Goal: Task Accomplishment & Management: Complete application form

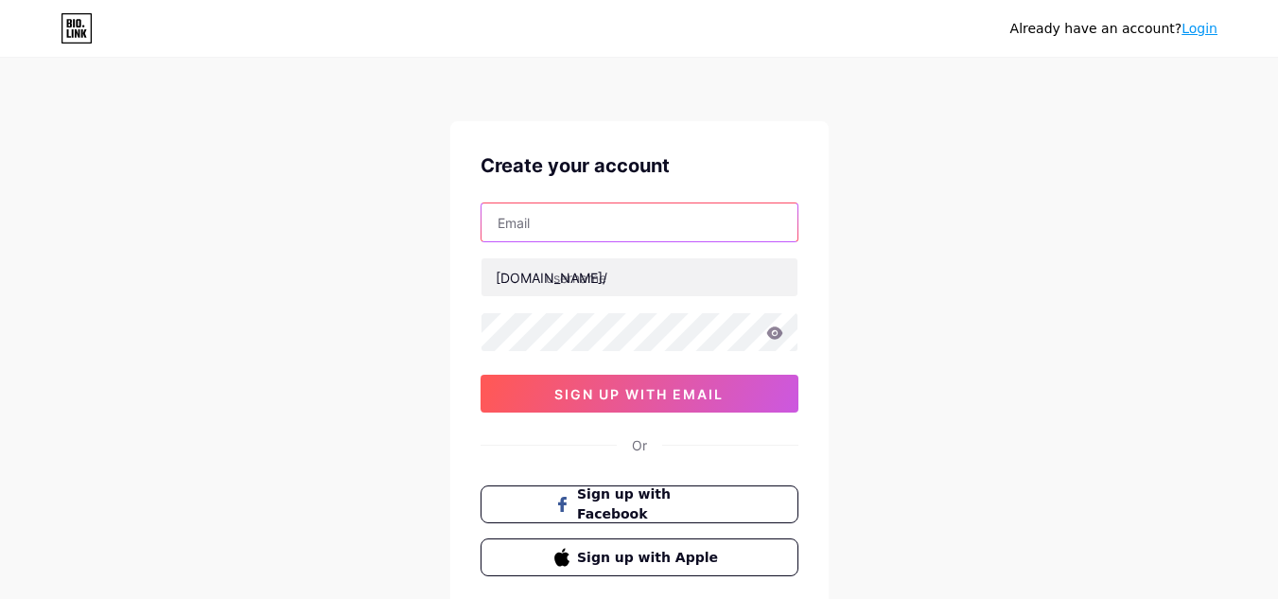
click at [558, 216] on input "text" at bounding box center [640, 222] width 316 height 38
paste input "[EMAIL_ADDRESS][DOMAIN_NAME]"
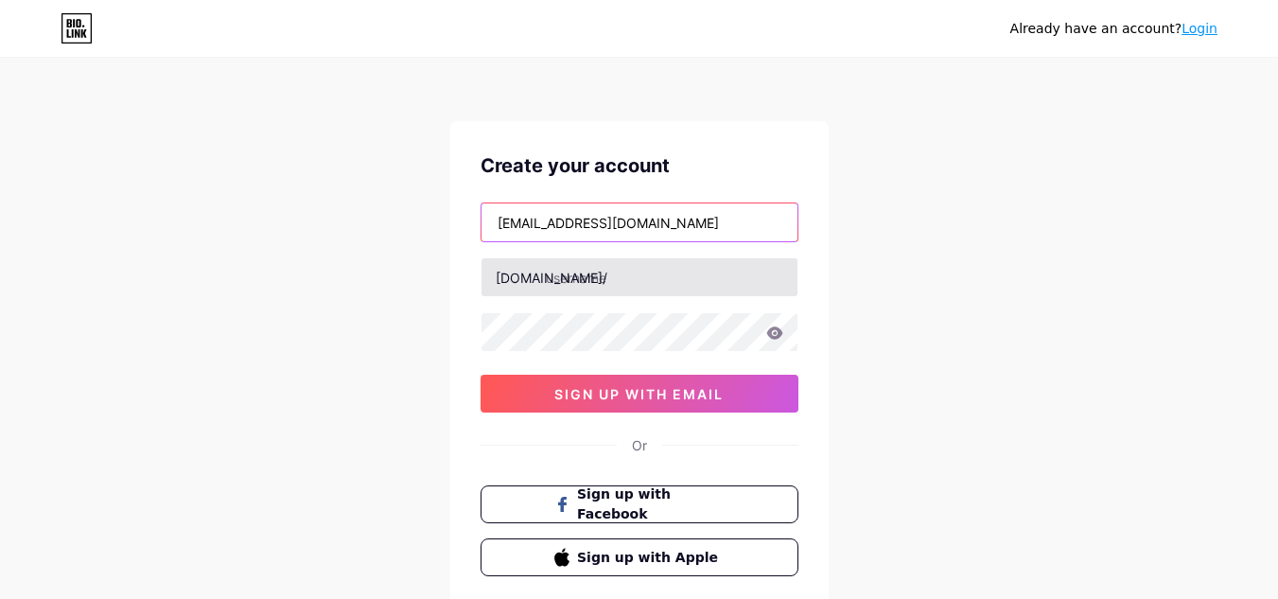
type input "[EMAIL_ADDRESS][DOMAIN_NAME]"
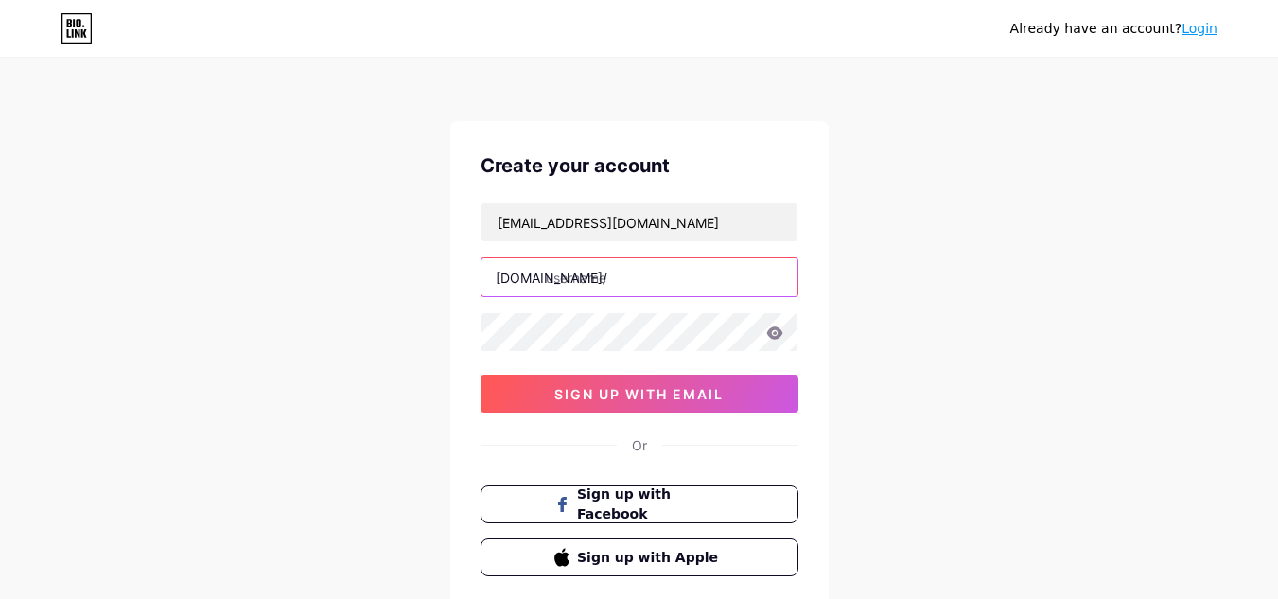
click at [574, 283] on input "text" at bounding box center [640, 277] width 316 height 38
paste input "magicapp"
type input "magicapp"
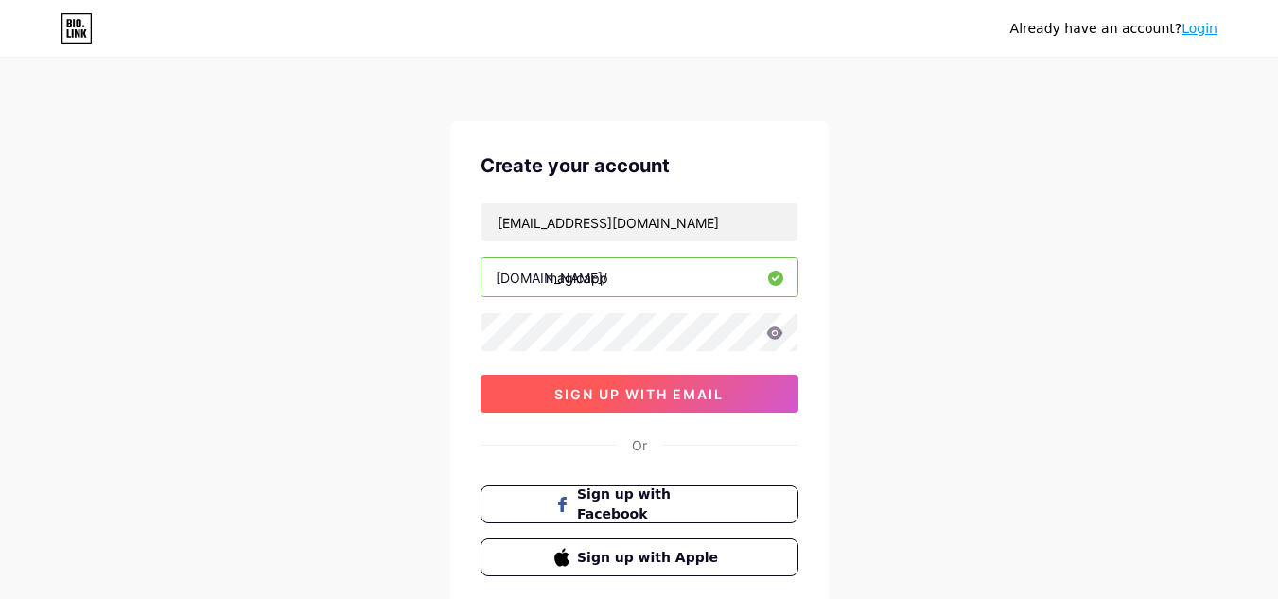
click at [611, 394] on span "sign up with email" at bounding box center [638, 394] width 169 height 16
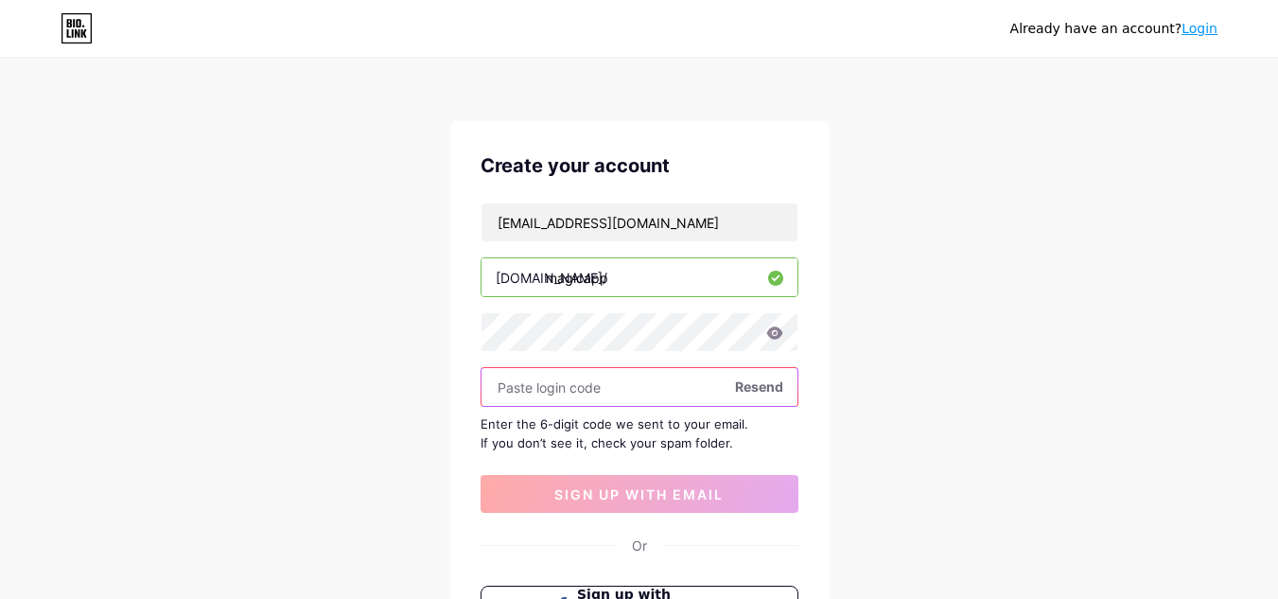
paste input "483594"
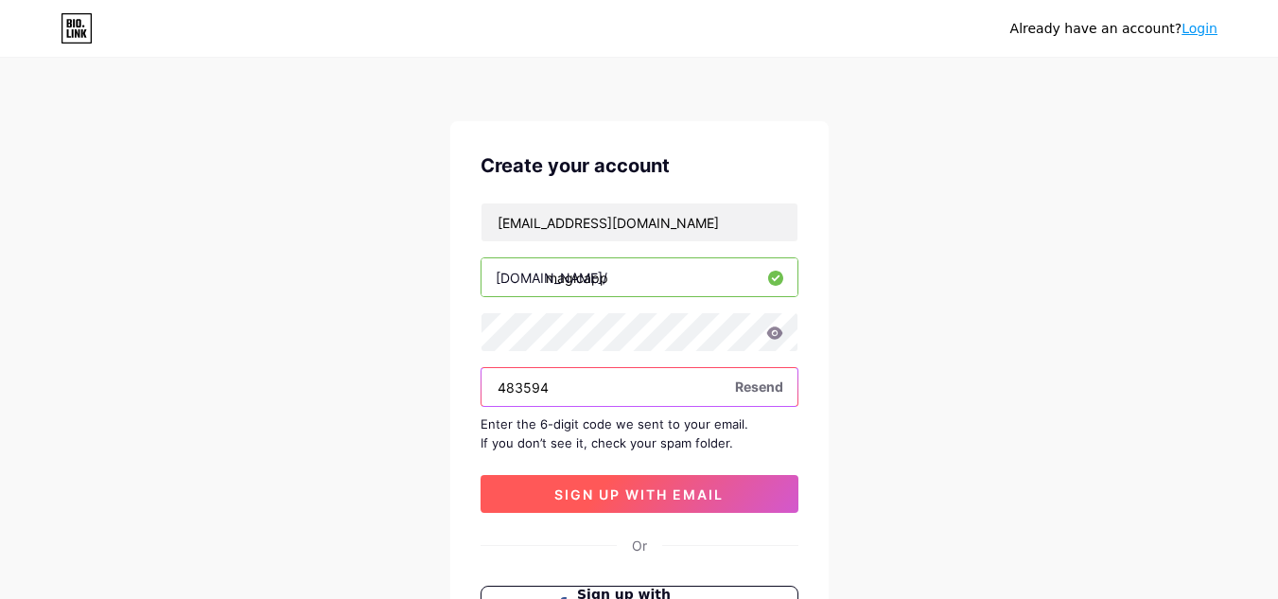
type input "483594"
click at [573, 492] on span "sign up with email" at bounding box center [638, 494] width 169 height 16
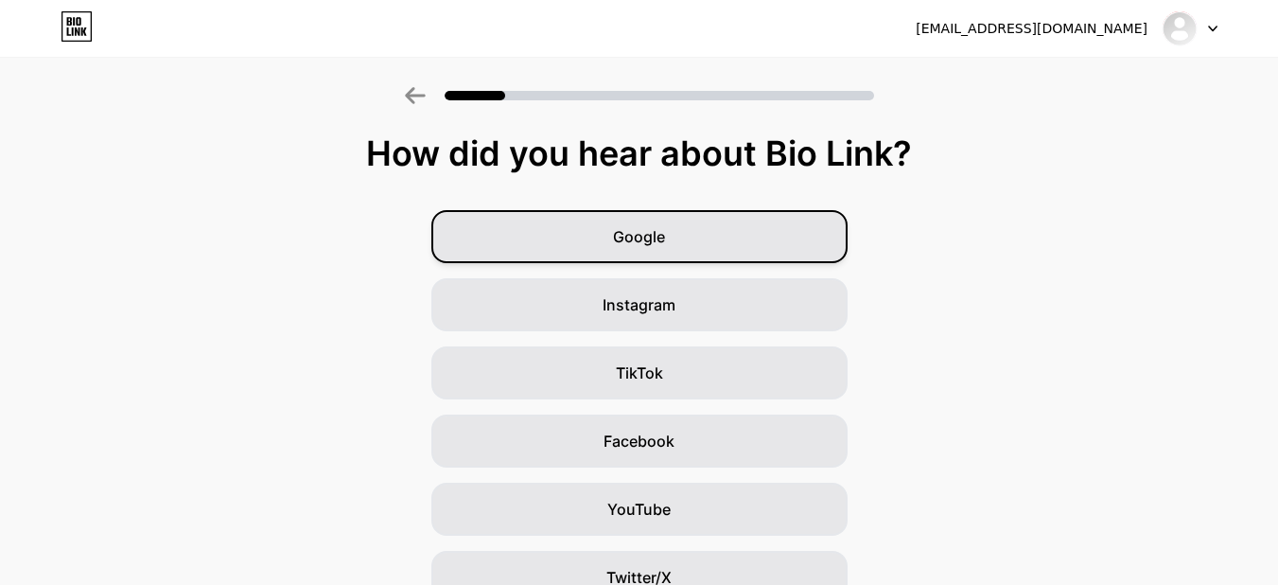
click at [659, 239] on span "Google" at bounding box center [639, 236] width 52 height 23
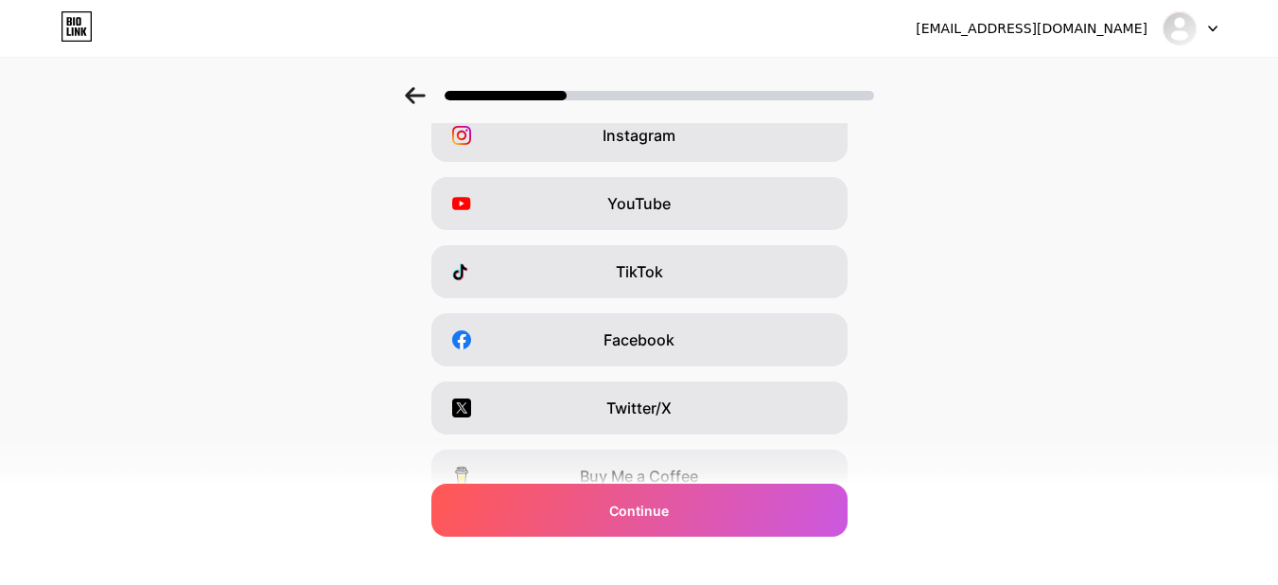
scroll to position [284, 0]
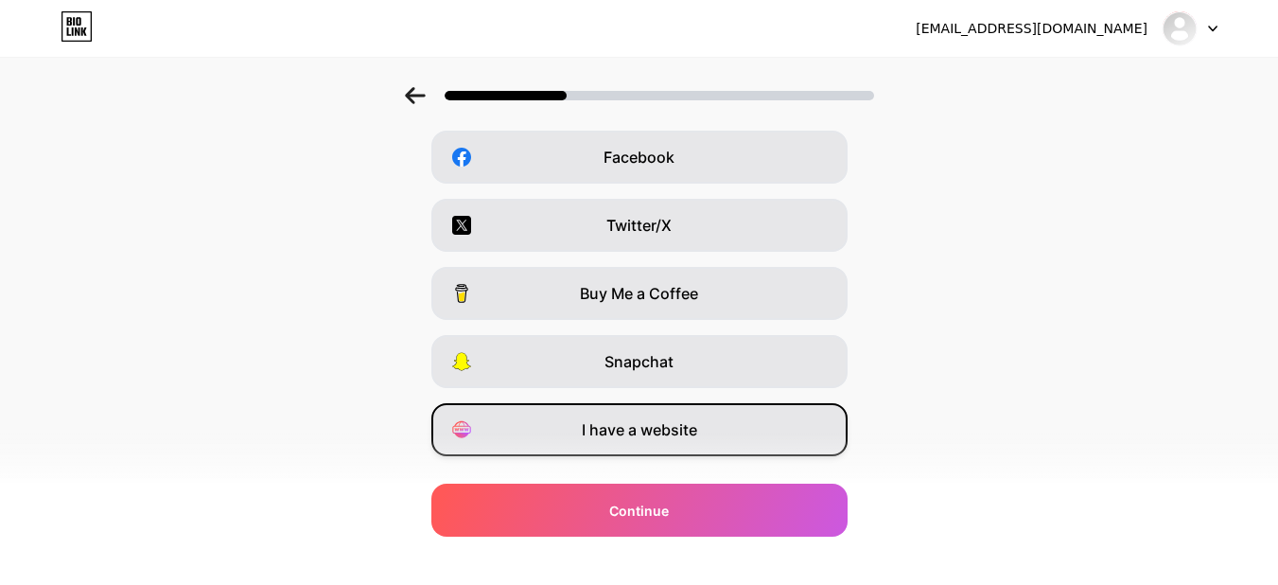
click at [635, 435] on span "I have a website" at bounding box center [639, 429] width 115 height 23
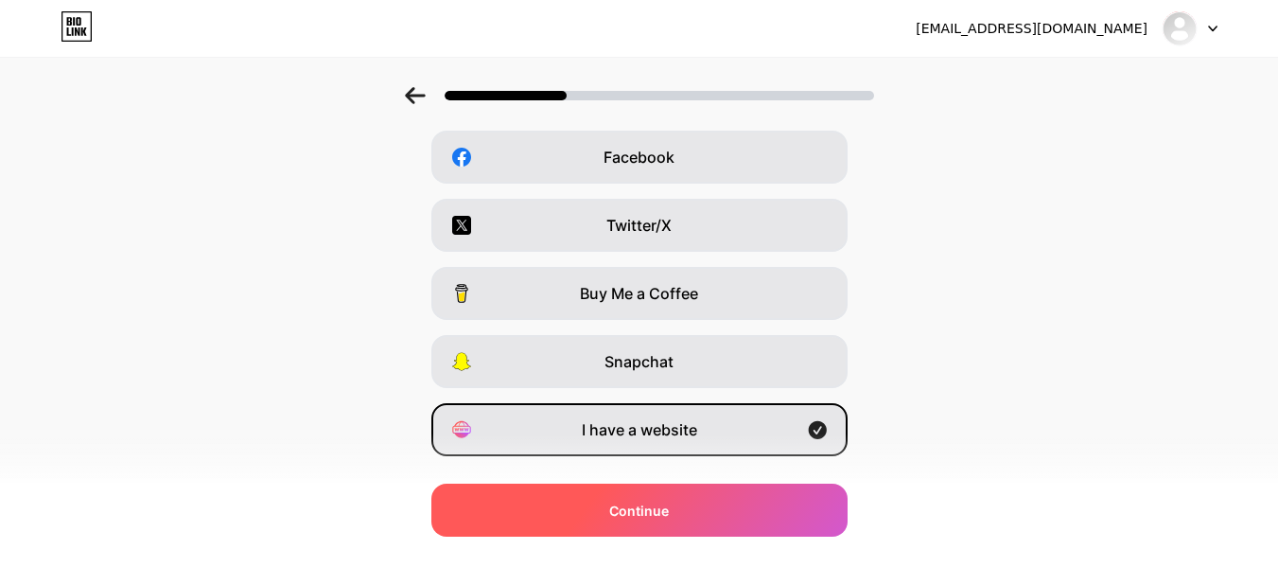
click at [653, 503] on span "Continue" at bounding box center [639, 510] width 60 height 20
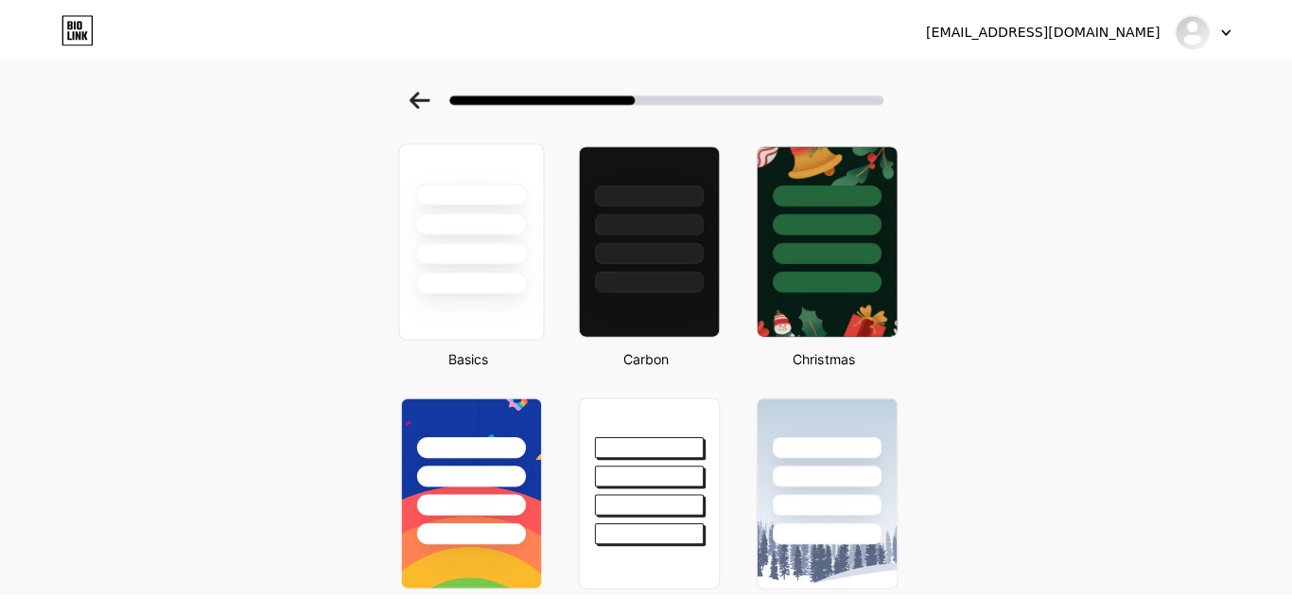
scroll to position [0, 0]
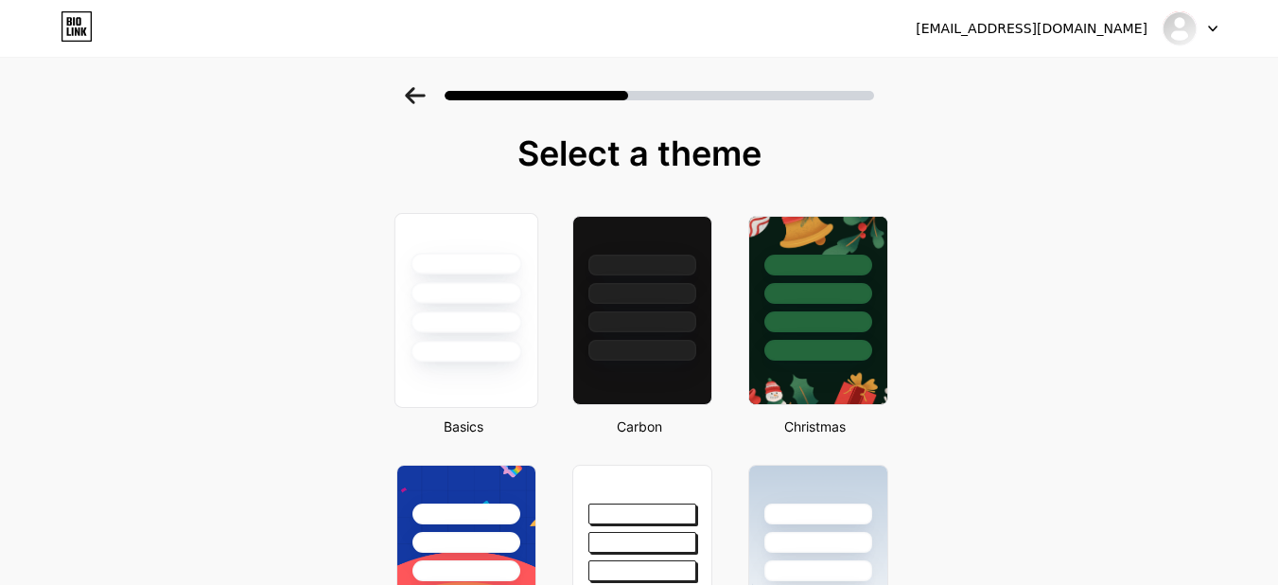
click at [469, 324] on div at bounding box center [466, 322] width 111 height 22
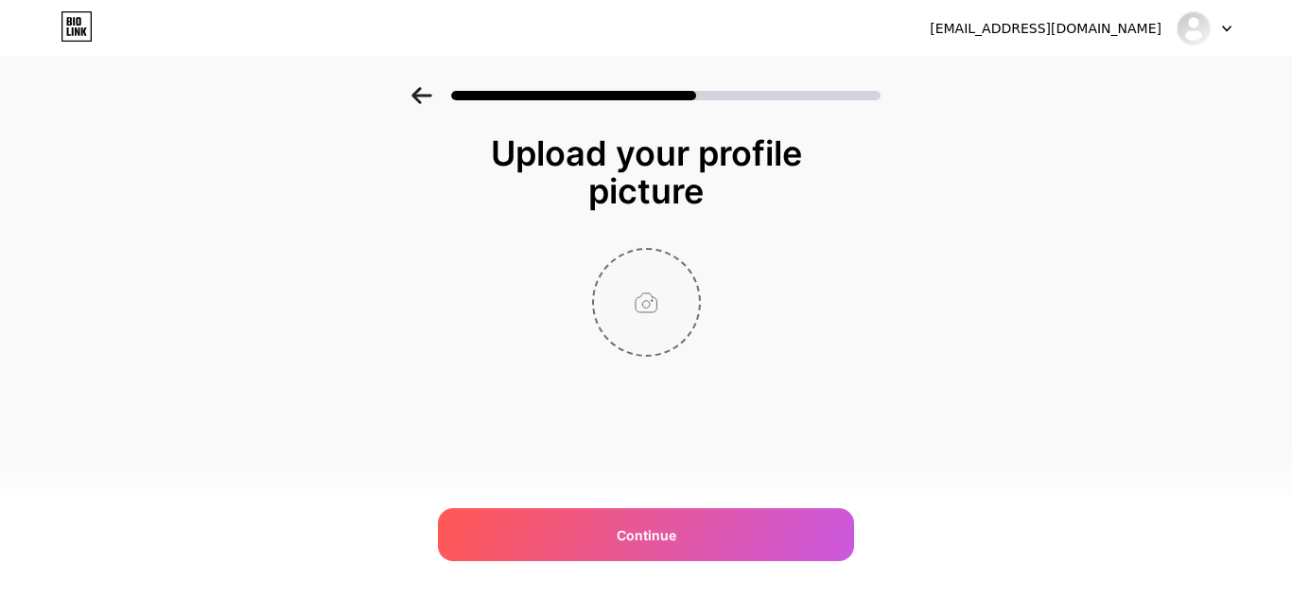
click at [659, 295] on input "file" at bounding box center [646, 302] width 105 height 105
type input "C:\fakepath\Mgic logo.png"
click at [691, 258] on circle at bounding box center [689, 262] width 21 height 21
click at [641, 305] on input "file" at bounding box center [646, 302] width 105 height 105
type input "C:\fakepath\magic_logo_90x90.png"
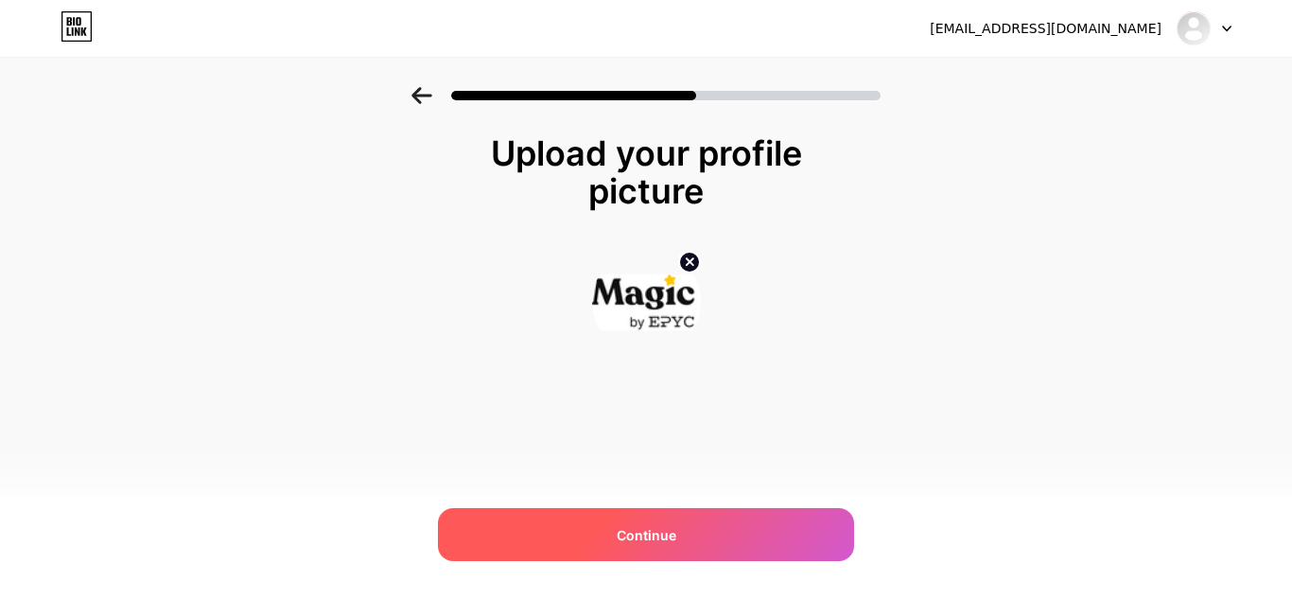
click at [649, 541] on span "Continue" at bounding box center [647, 535] width 60 height 20
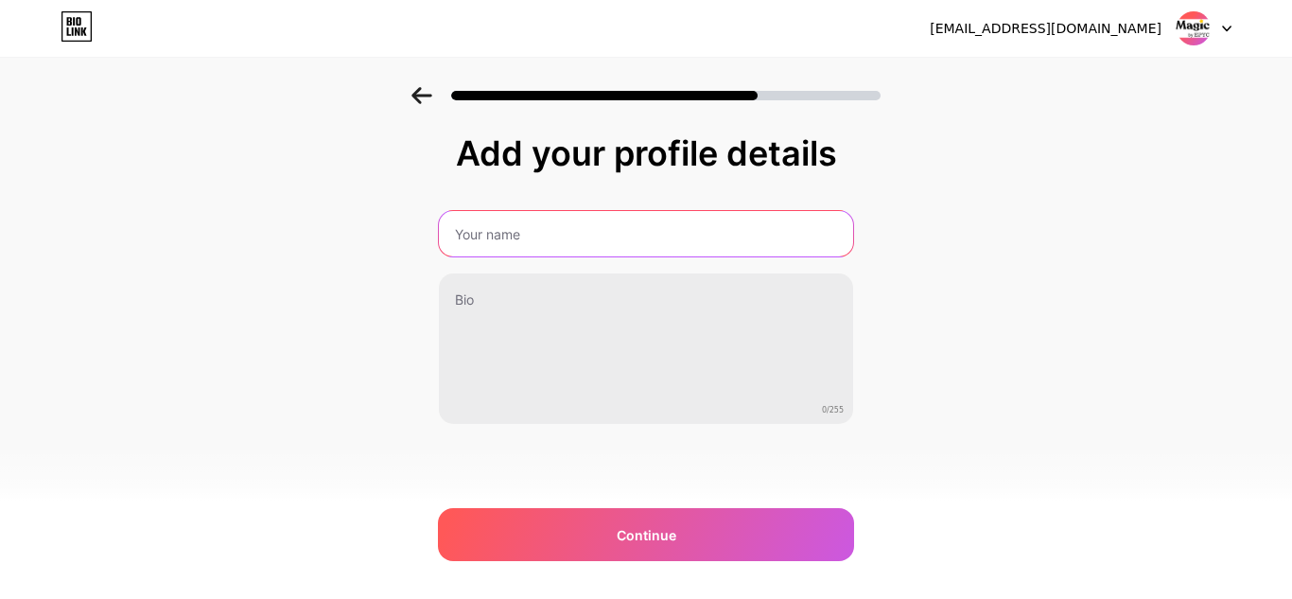
click at [469, 247] on input "text" at bounding box center [646, 233] width 414 height 45
paste input "Design-First MVP & AI Development Services – Magic by EPYC"
type input "Design-First MVP & AI Development Services – Magic by EPYC"
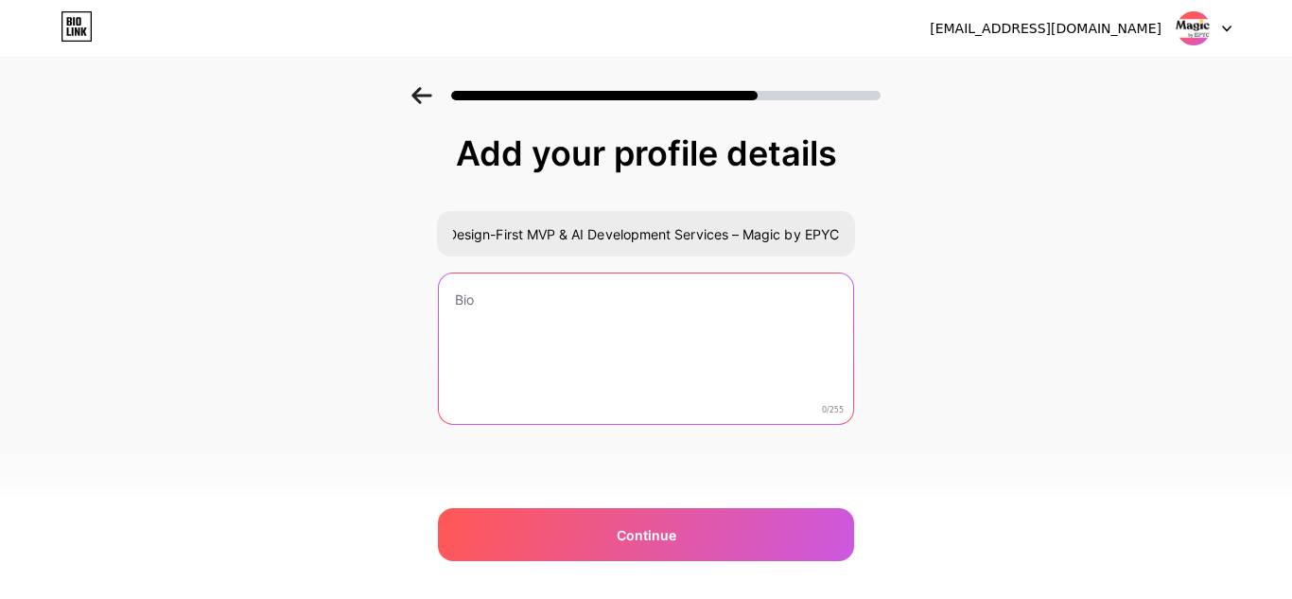
click at [526, 329] on textarea at bounding box center [646, 349] width 414 height 152
paste textarea "Magic by EPYC delivers design-first MVPs and AI development services. Build fas…"
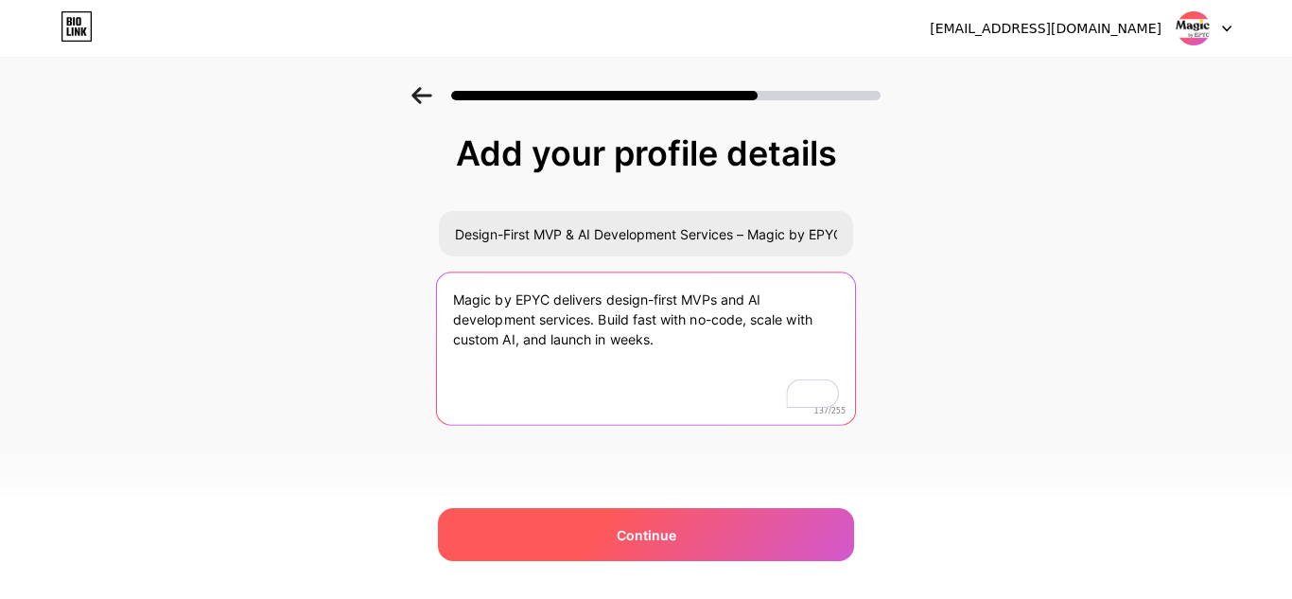
type textarea "Magic by EPYC delivers design-first MVPs and AI development services. Build fas…"
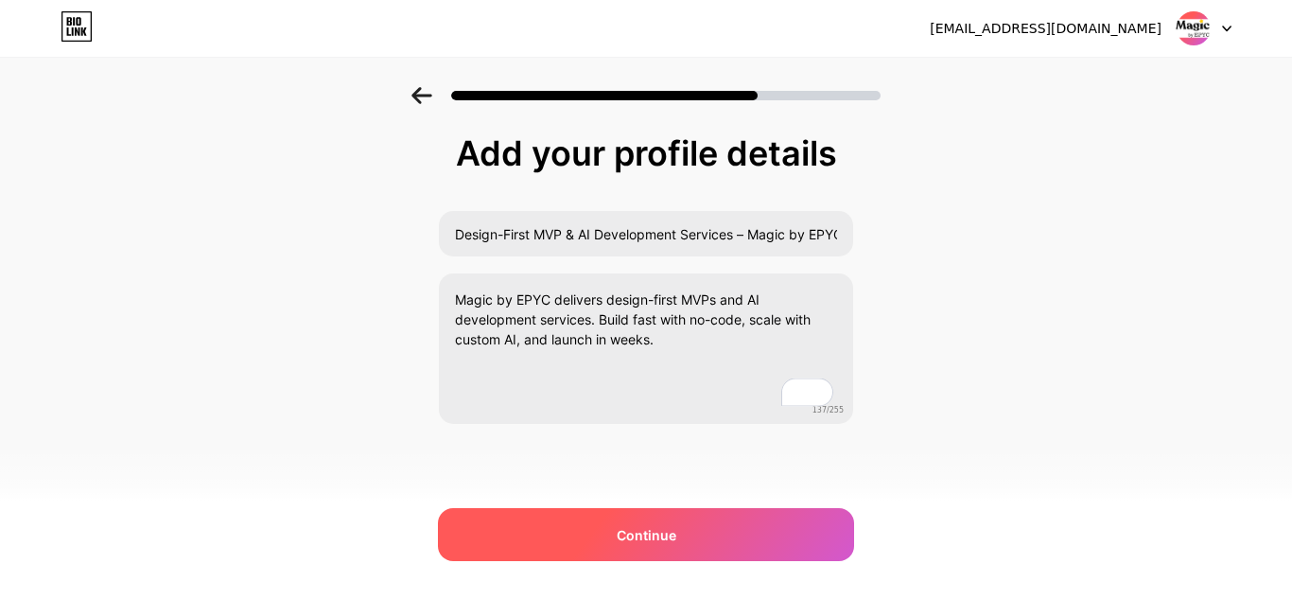
click at [625, 538] on span "Continue" at bounding box center [647, 535] width 60 height 20
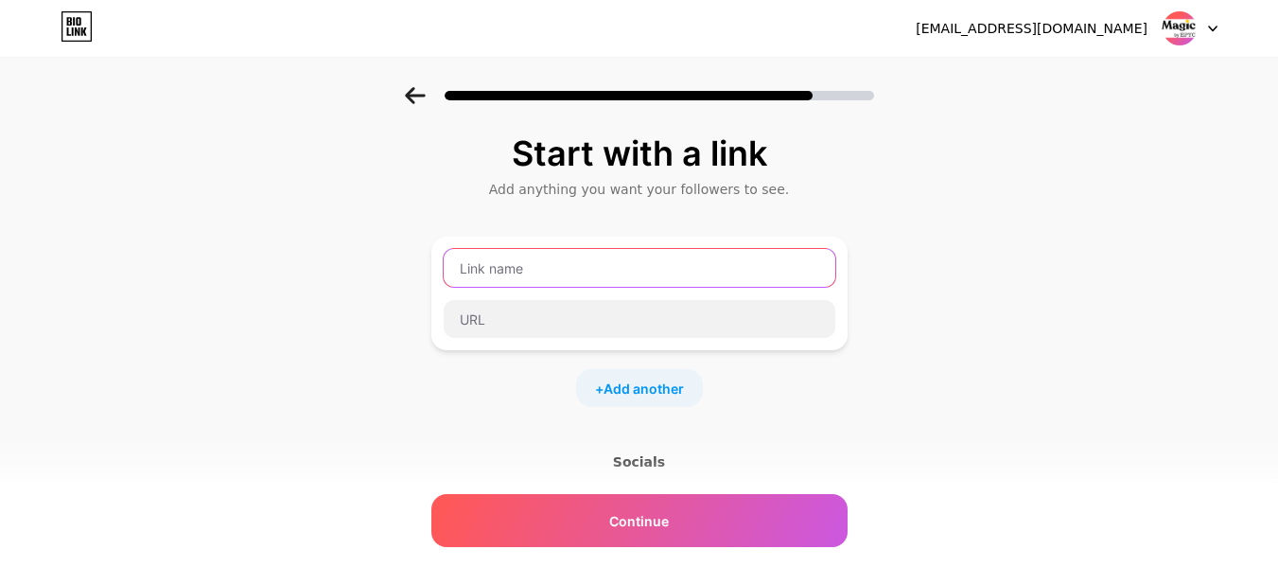
click at [538, 272] on input "text" at bounding box center [640, 268] width 392 height 38
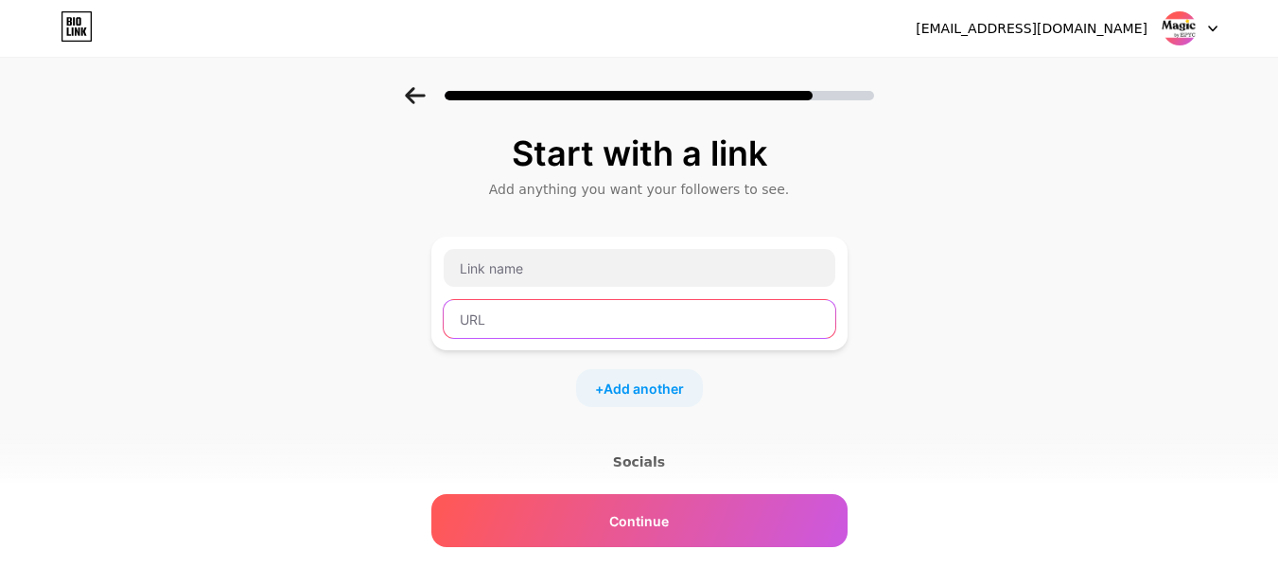
click at [500, 331] on input "text" at bounding box center [640, 319] width 392 height 38
paste input "[URL][DOMAIN_NAME]"
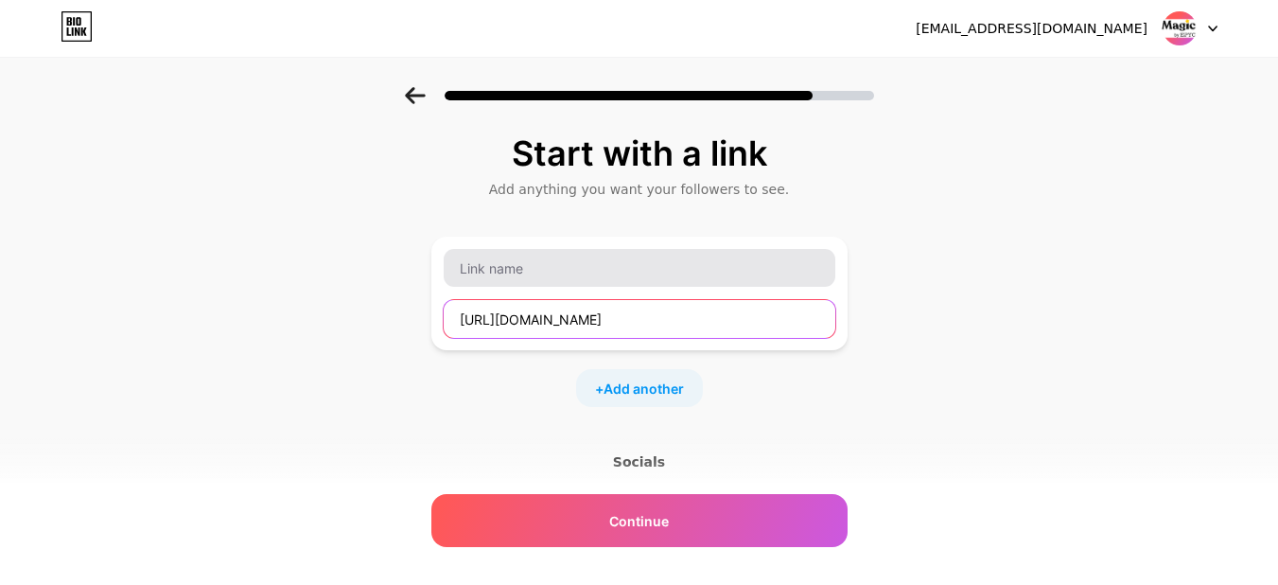
type input "[URL][DOMAIN_NAME]"
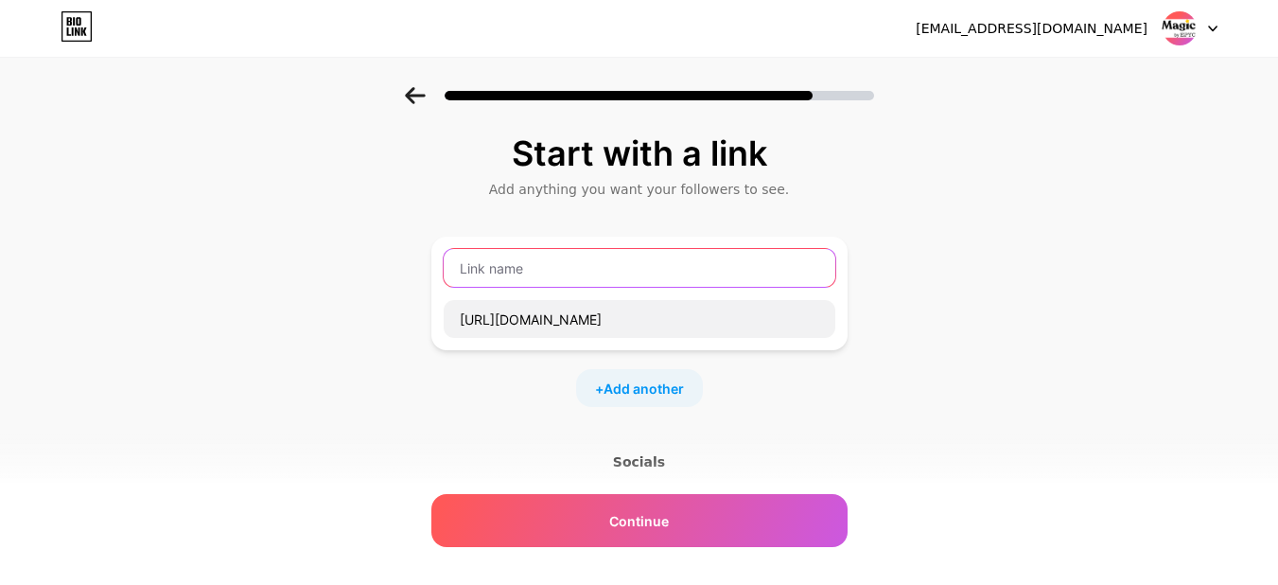
click at [511, 272] on input "text" at bounding box center [640, 268] width 392 height 38
paste input "Design-First MVP & AI Development Services – Magic by EPYC"
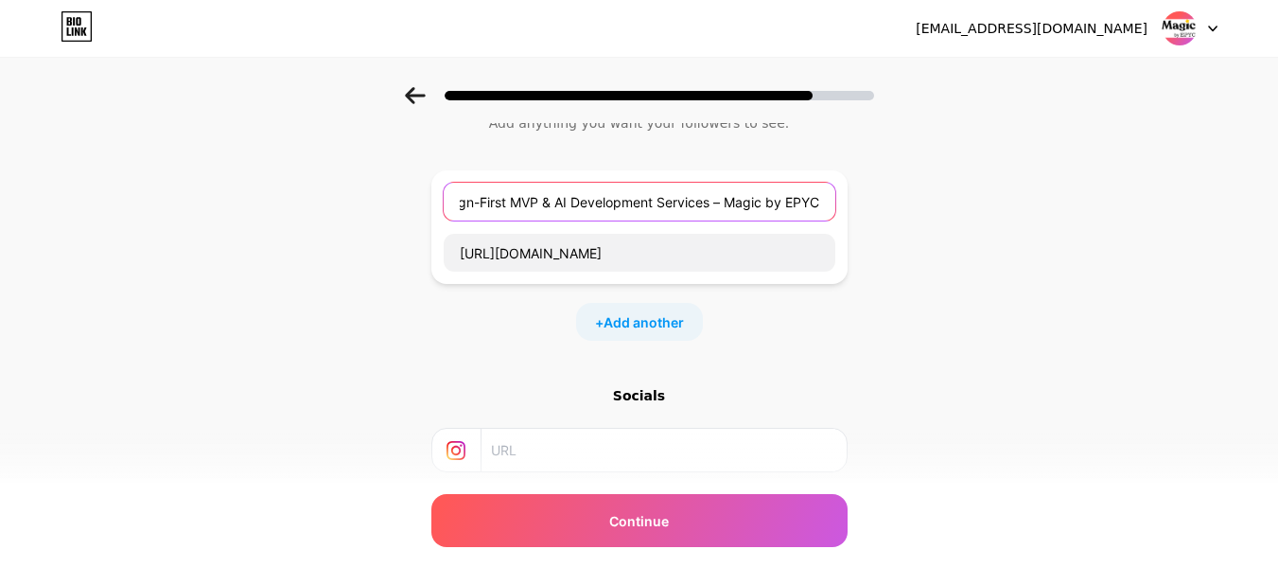
scroll to position [189, 0]
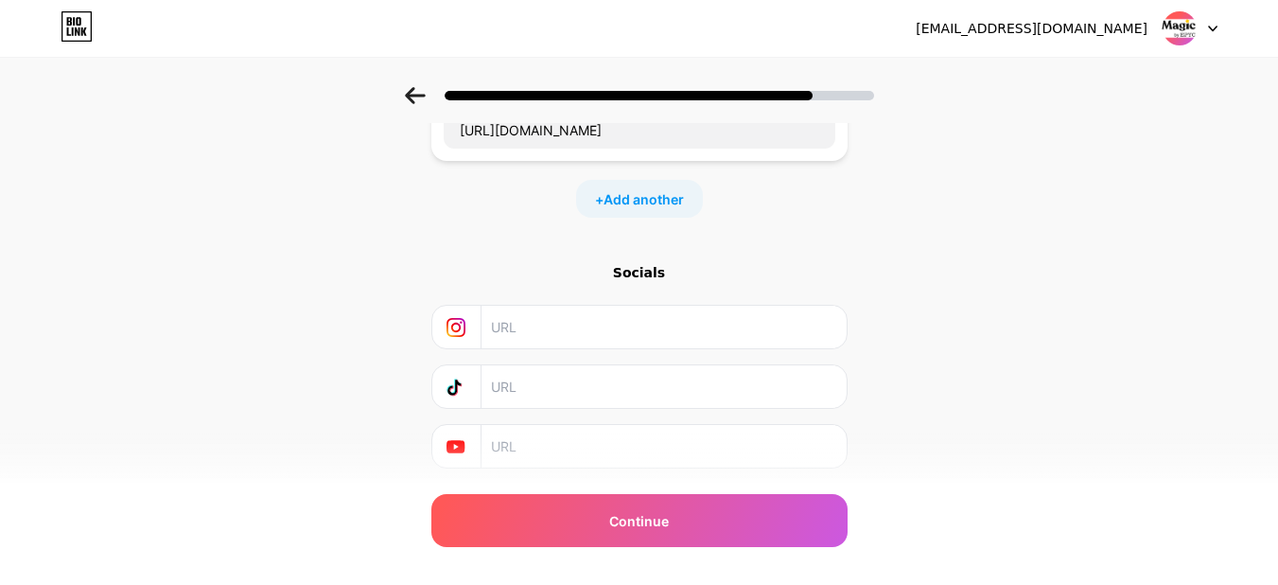
type input "Design-First MVP & AI Development Services – Magic by EPYC"
click at [578, 328] on input "text" at bounding box center [662, 327] width 343 height 43
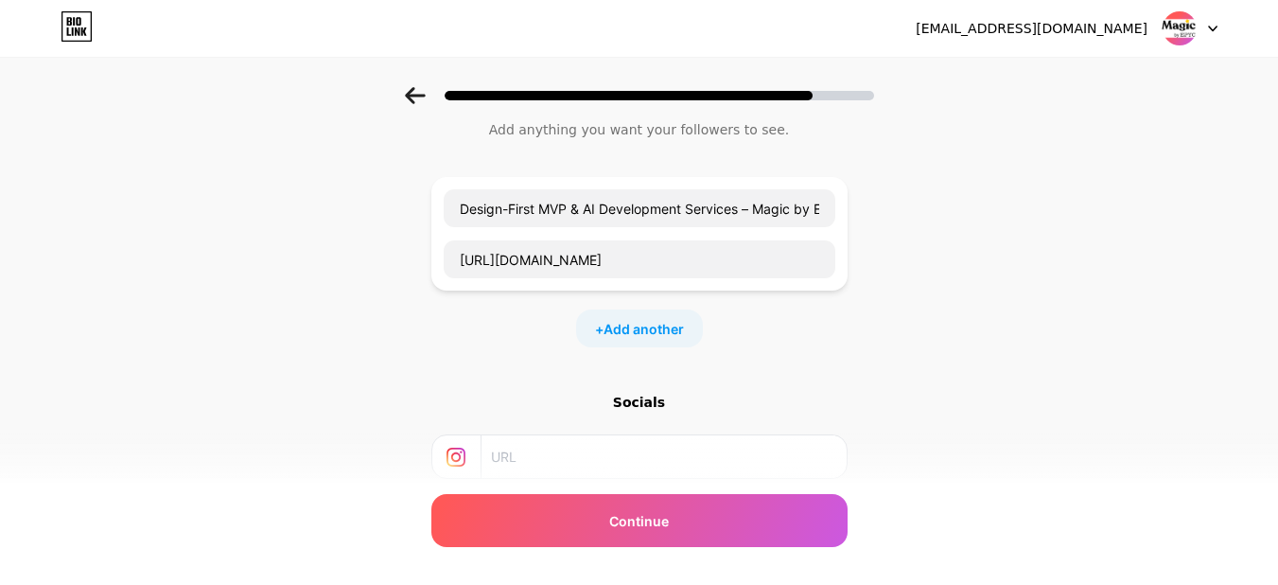
scroll to position [54, 0]
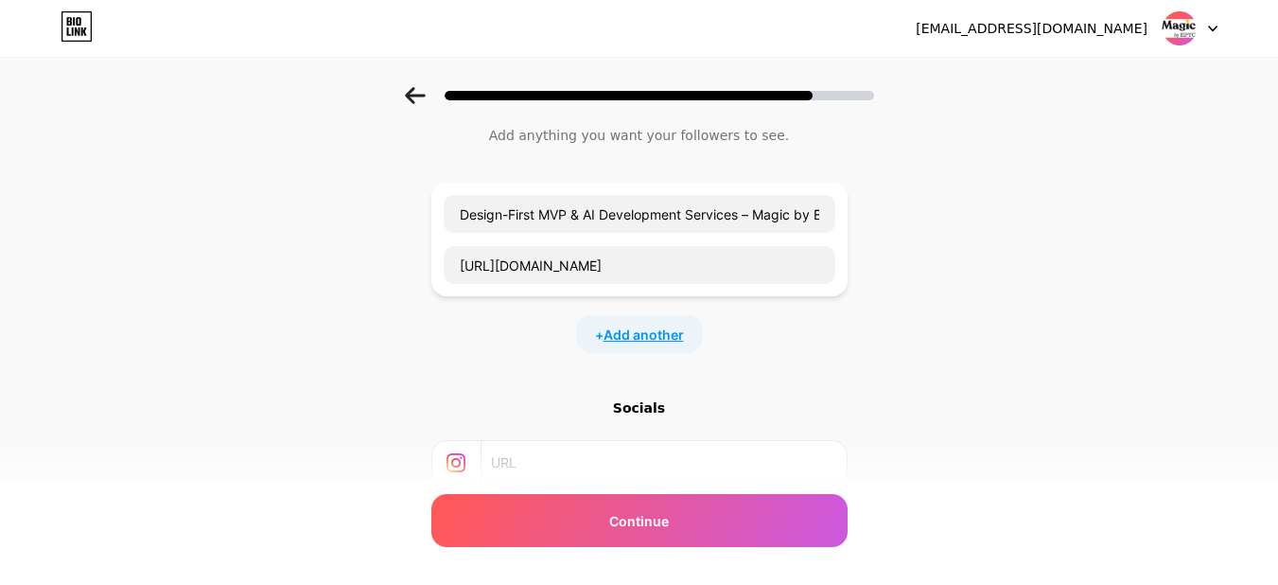
click at [643, 343] on span "Add another" at bounding box center [644, 334] width 80 height 20
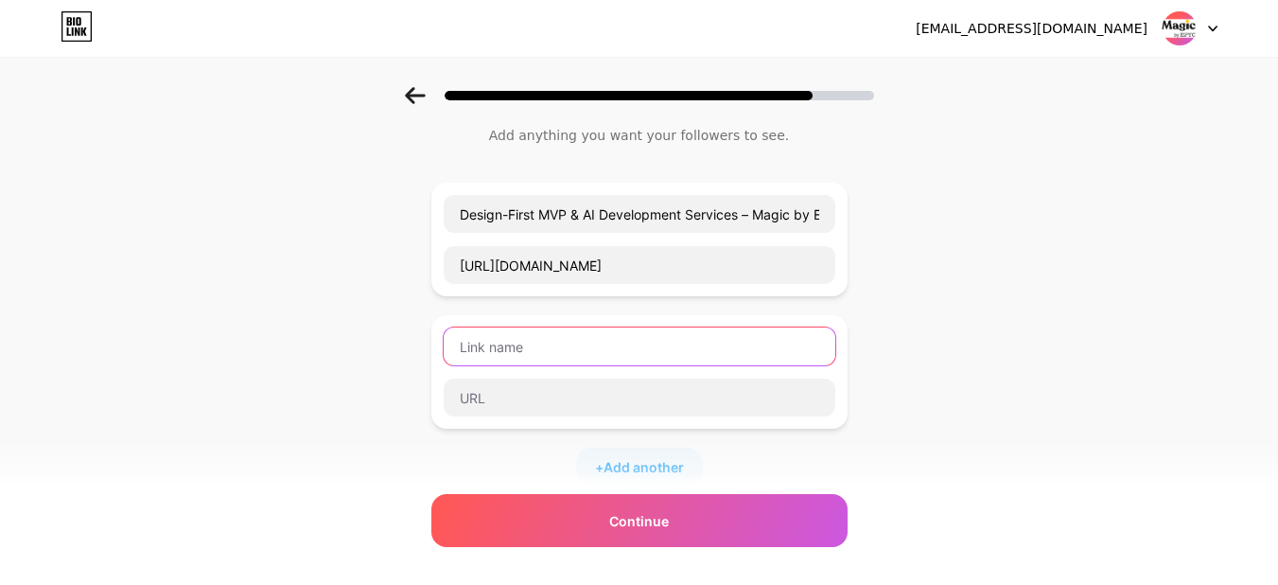
click at [578, 344] on input "text" at bounding box center [640, 346] width 392 height 38
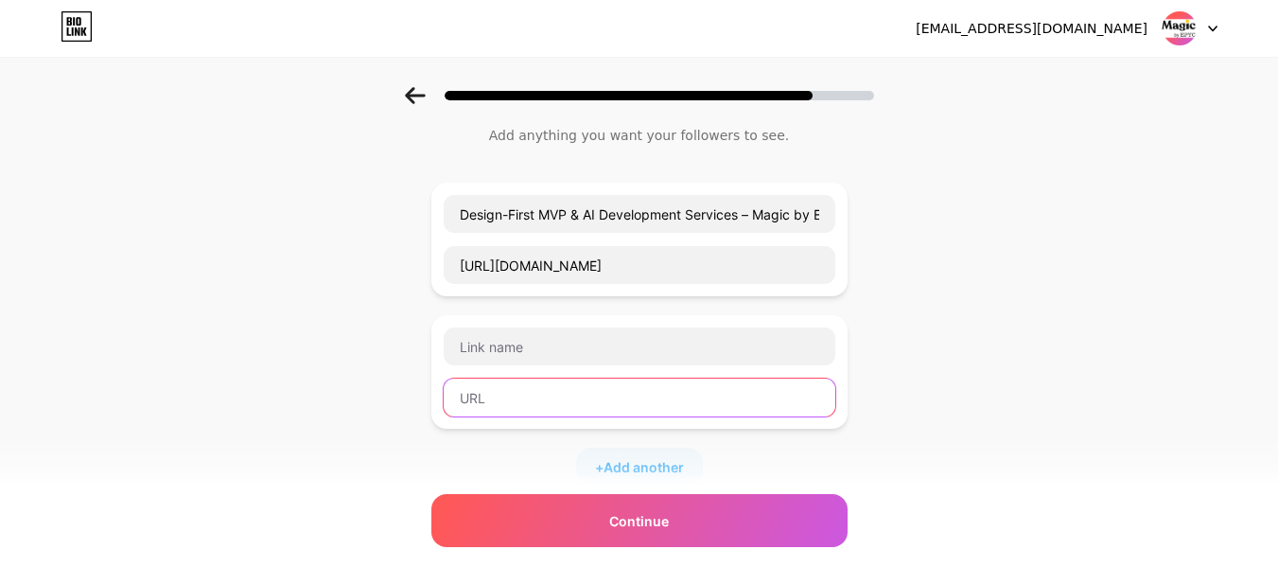
click at [510, 394] on input "text" at bounding box center [640, 397] width 392 height 38
paste input "[URL][DOMAIN_NAME]"
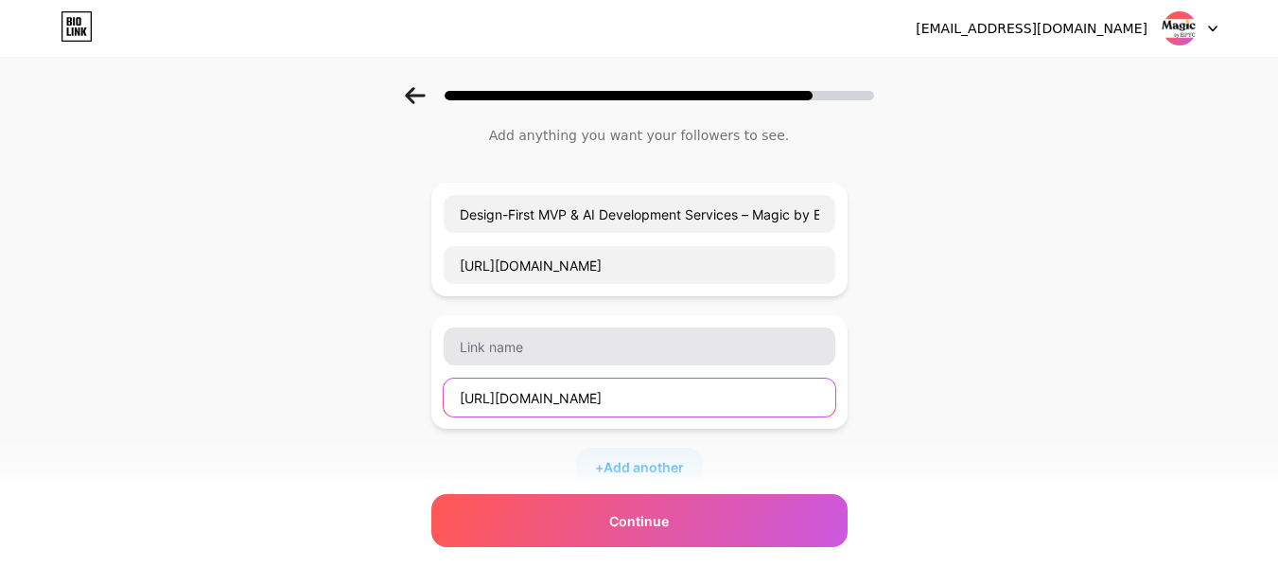
type input "[URL][DOMAIN_NAME]"
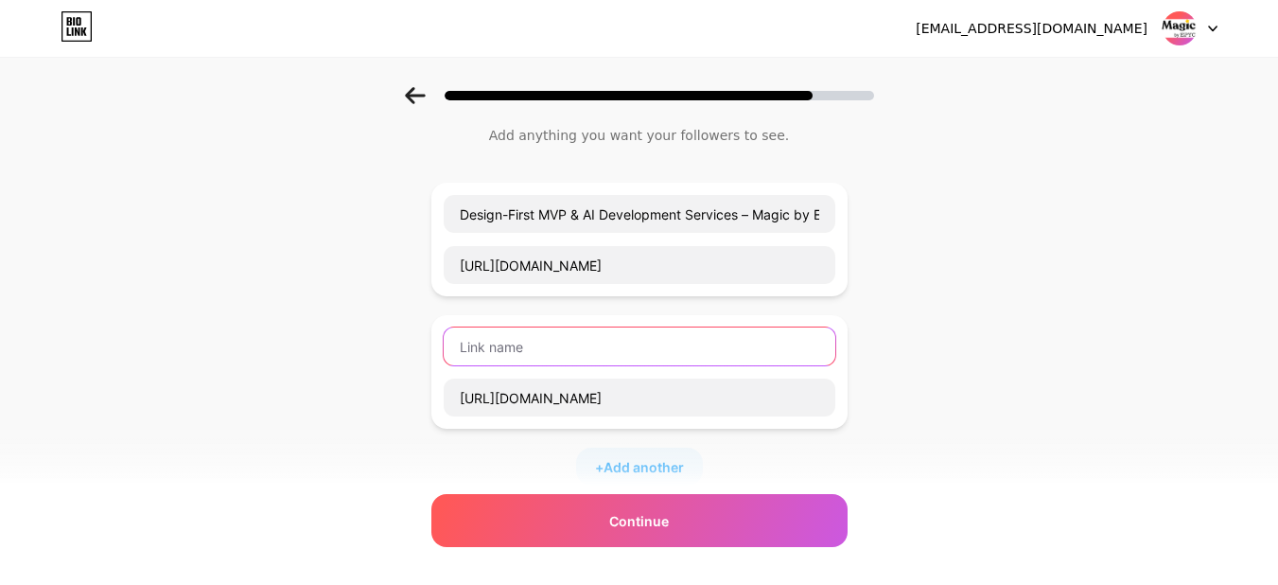
click at [508, 348] on input "text" at bounding box center [640, 346] width 392 height 38
click at [532, 348] on input "text" at bounding box center [640, 346] width 392 height 38
paste input "[URL][DOMAIN_NAME]"
click at [654, 349] on input "[URL][DOMAIN_NAME]" at bounding box center [640, 346] width 392 height 38
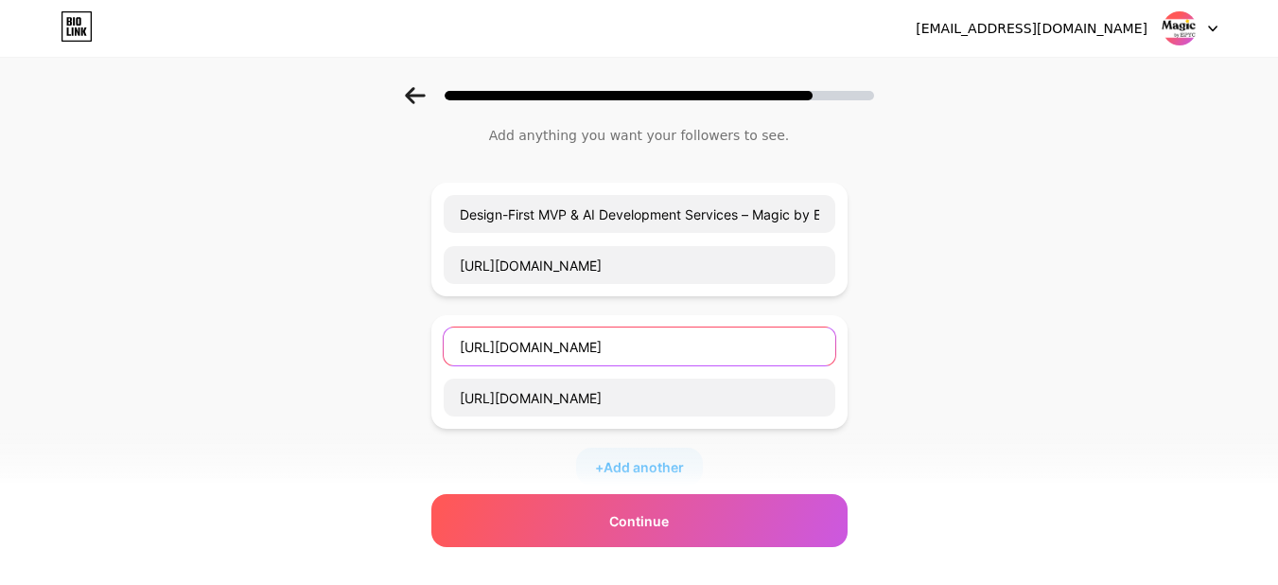
click at [654, 349] on input "[URL][DOMAIN_NAME]" at bounding box center [640, 346] width 392 height 38
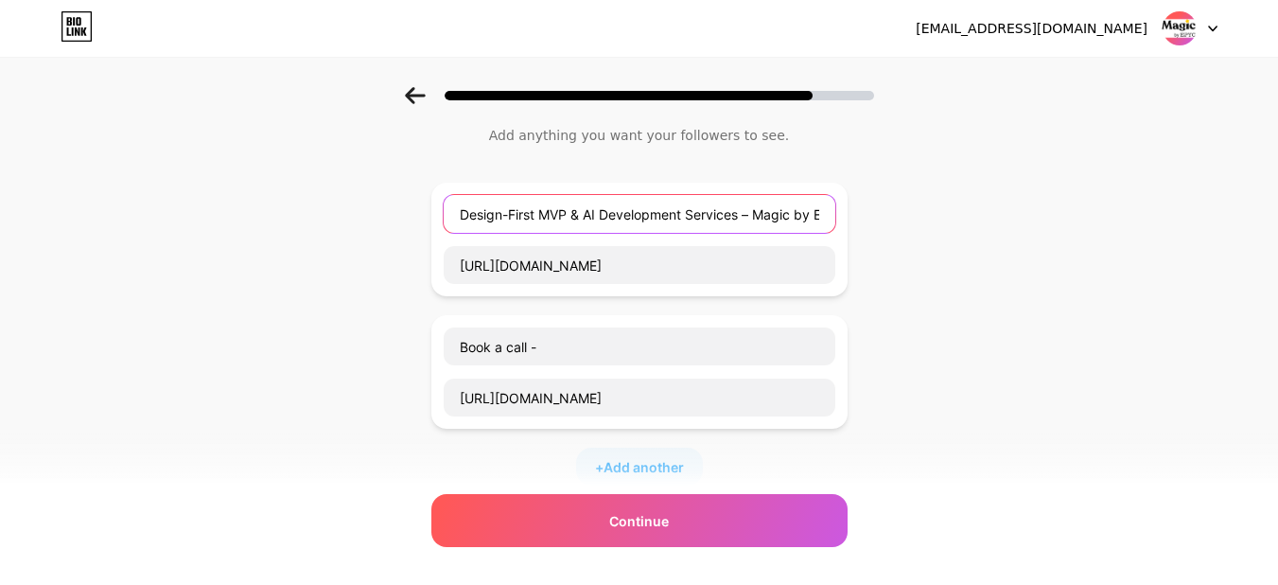
scroll to position [0, 31]
drag, startPoint x: 764, startPoint y: 211, endPoint x: 943, endPoint y: 210, distance: 178.8
click at [943, 210] on div "Start with a link Add anything you want your followers to see. Design-First MVP…" at bounding box center [639, 432] width 1278 height 798
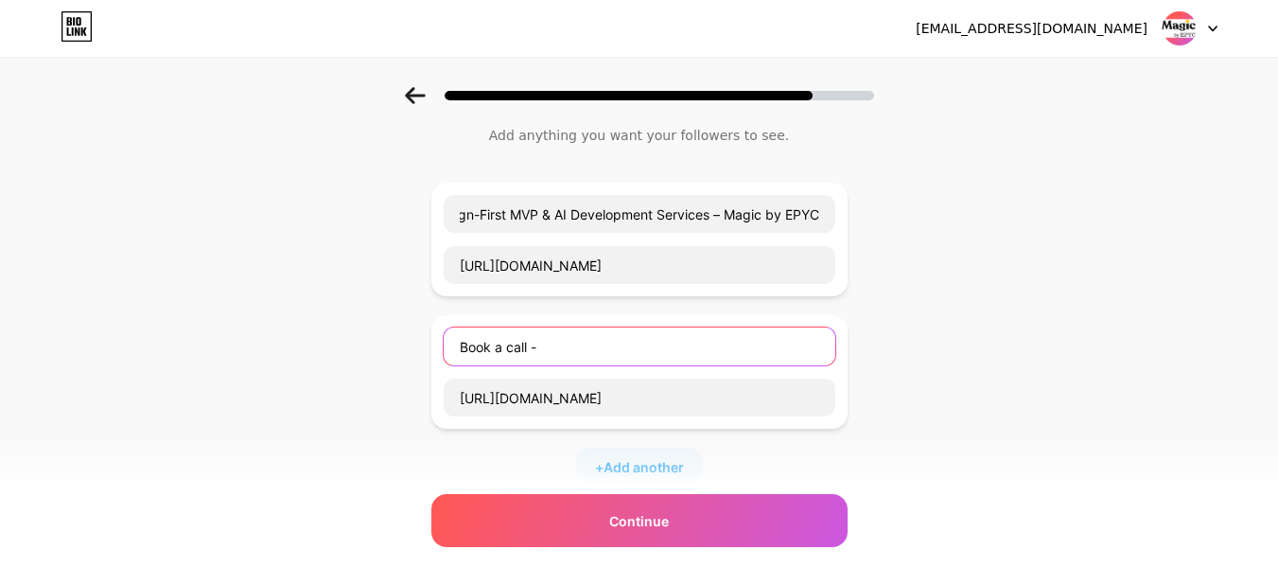
scroll to position [0, 0]
click at [587, 356] on input "Book a call -" at bounding box center [640, 346] width 392 height 38
paste input "Magic by EPYC"
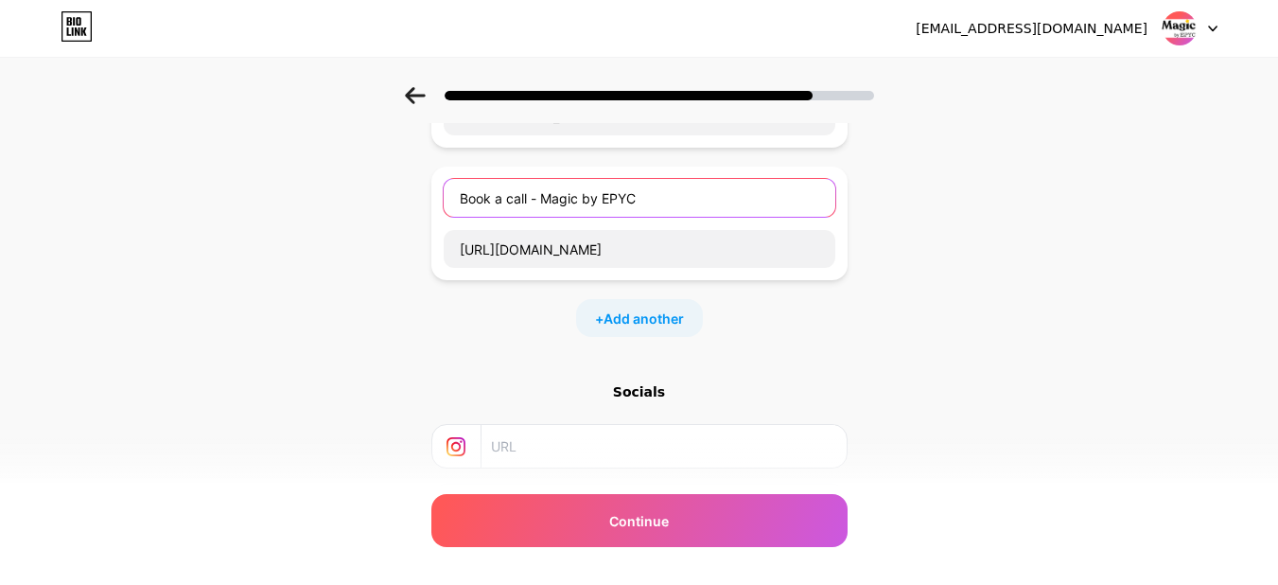
scroll to position [243, 0]
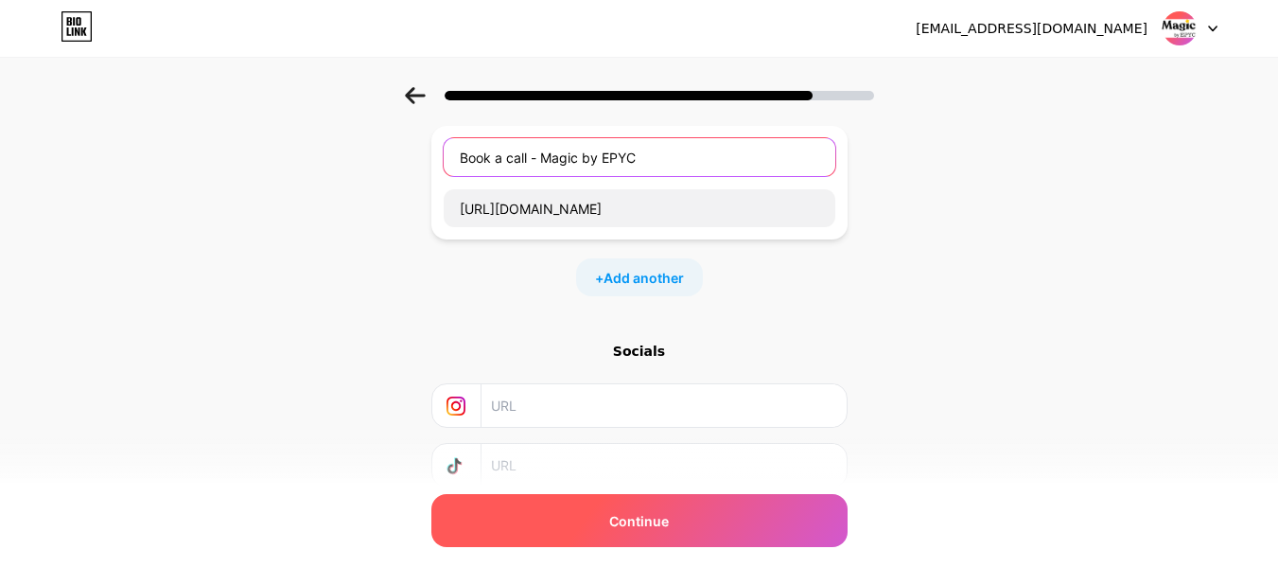
type input "Book a call - Magic by EPYC"
click at [641, 523] on span "Continue" at bounding box center [639, 521] width 60 height 20
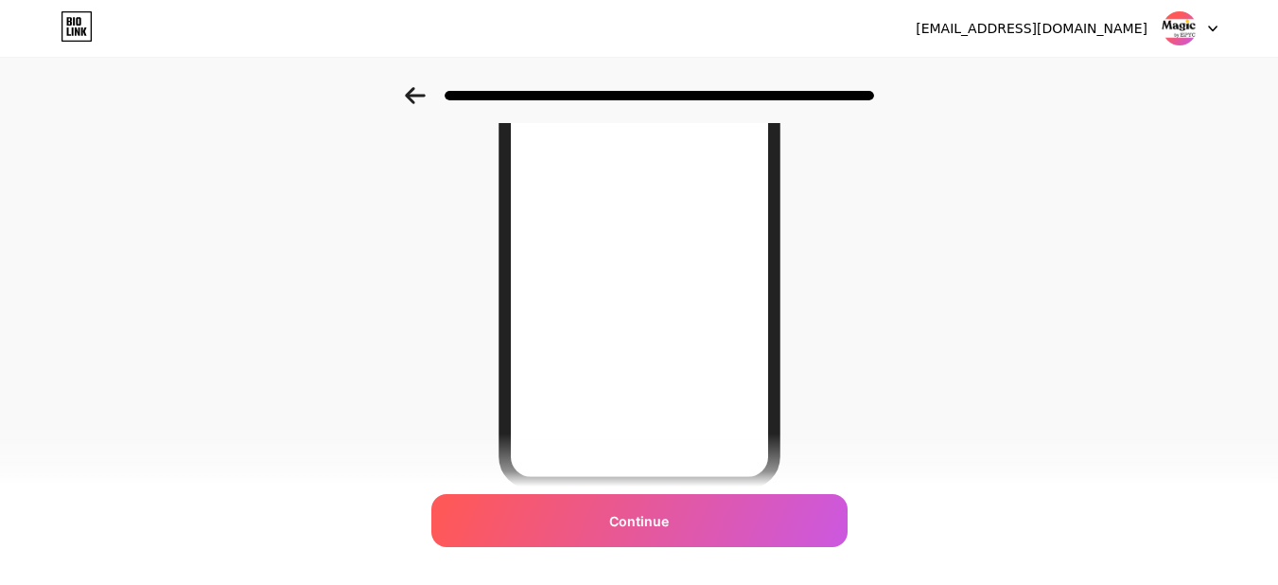
scroll to position [189, 0]
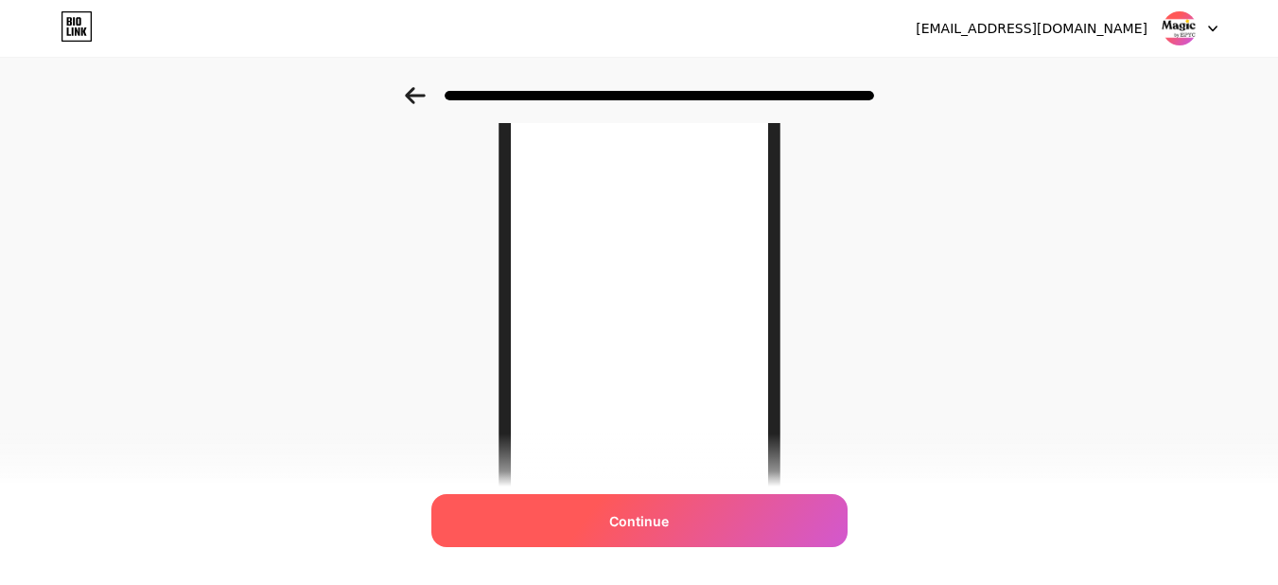
click at [659, 519] on span "Continue" at bounding box center [639, 521] width 60 height 20
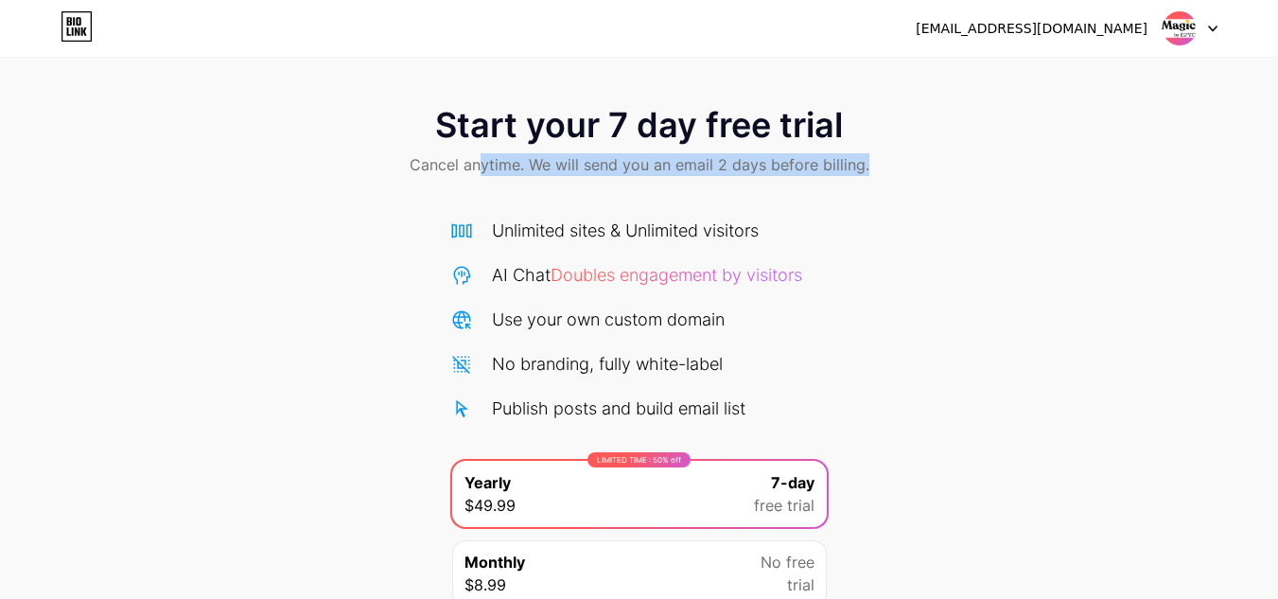
drag, startPoint x: 485, startPoint y: 167, endPoint x: 1059, endPoint y: 150, distance: 573.6
click at [1059, 150] on div "Start your 7 day free trial Cancel anytime. We will send you an email 2 days be…" at bounding box center [639, 143] width 1278 height 112
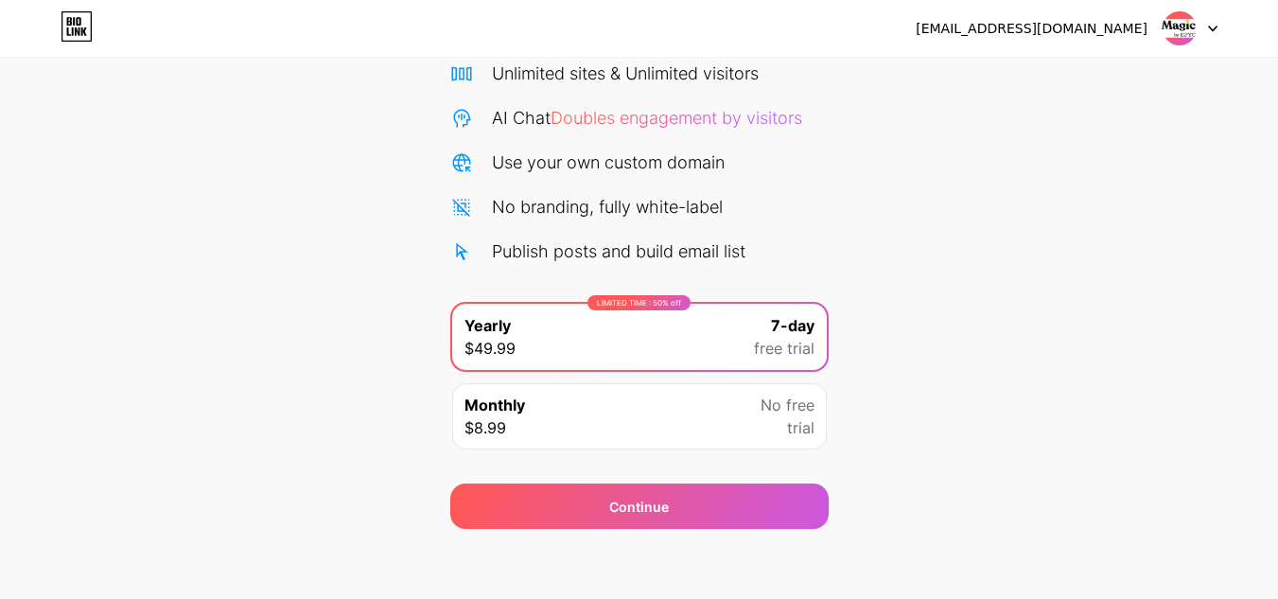
scroll to position [163, 0]
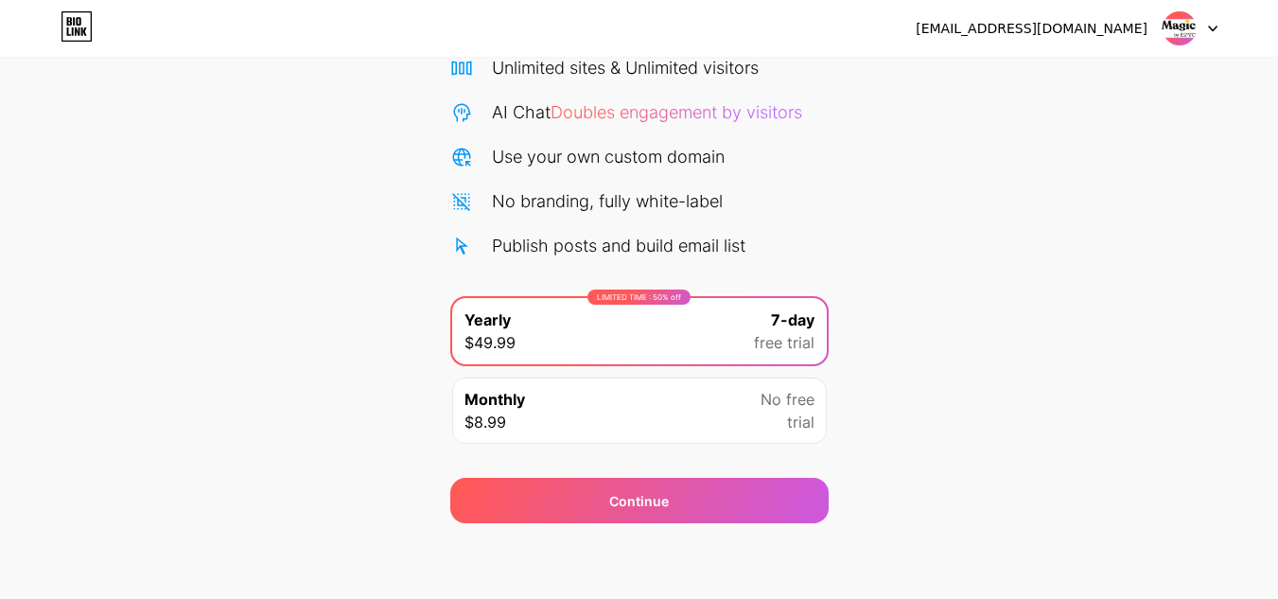
click at [1182, 22] on img at bounding box center [1180, 28] width 36 height 36
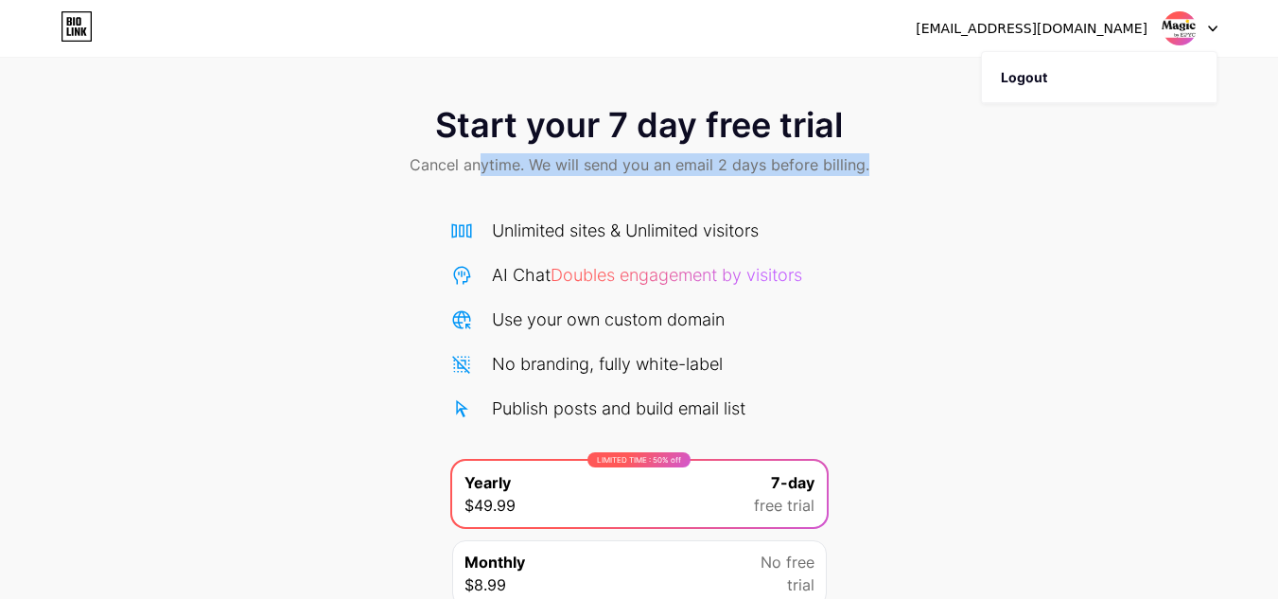
click at [967, 195] on div "Start your 7 day free trial Cancel anytime. We will send you an email 2 days be…" at bounding box center [639, 143] width 1278 height 112
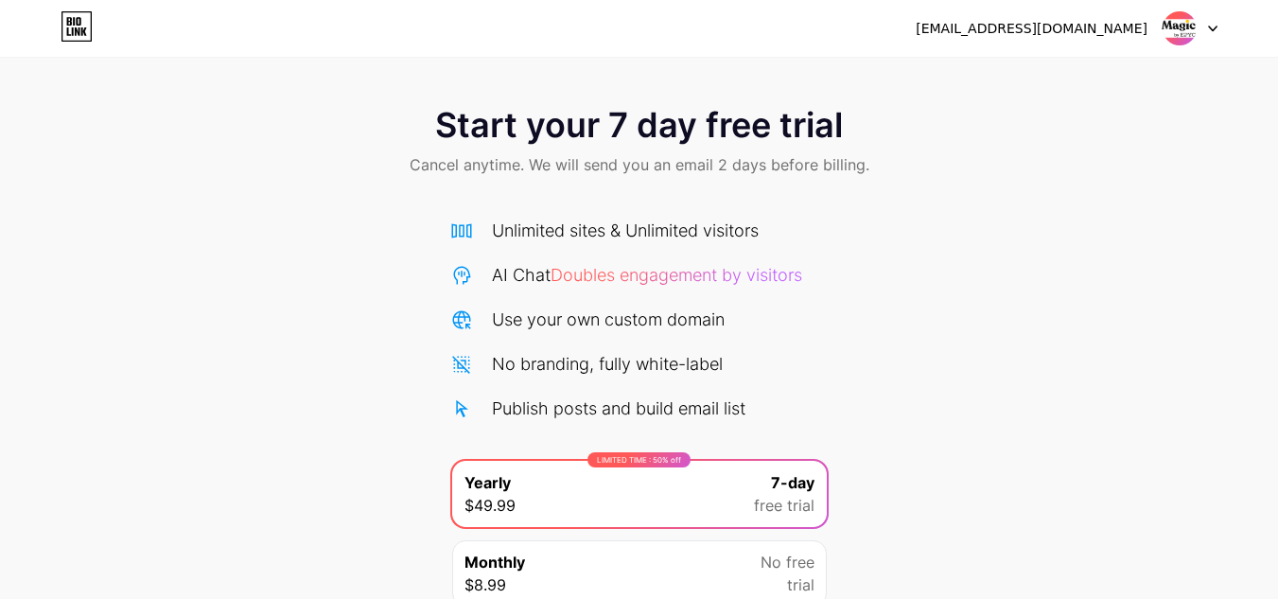
click at [65, 34] on icon at bounding box center [77, 26] width 32 height 30
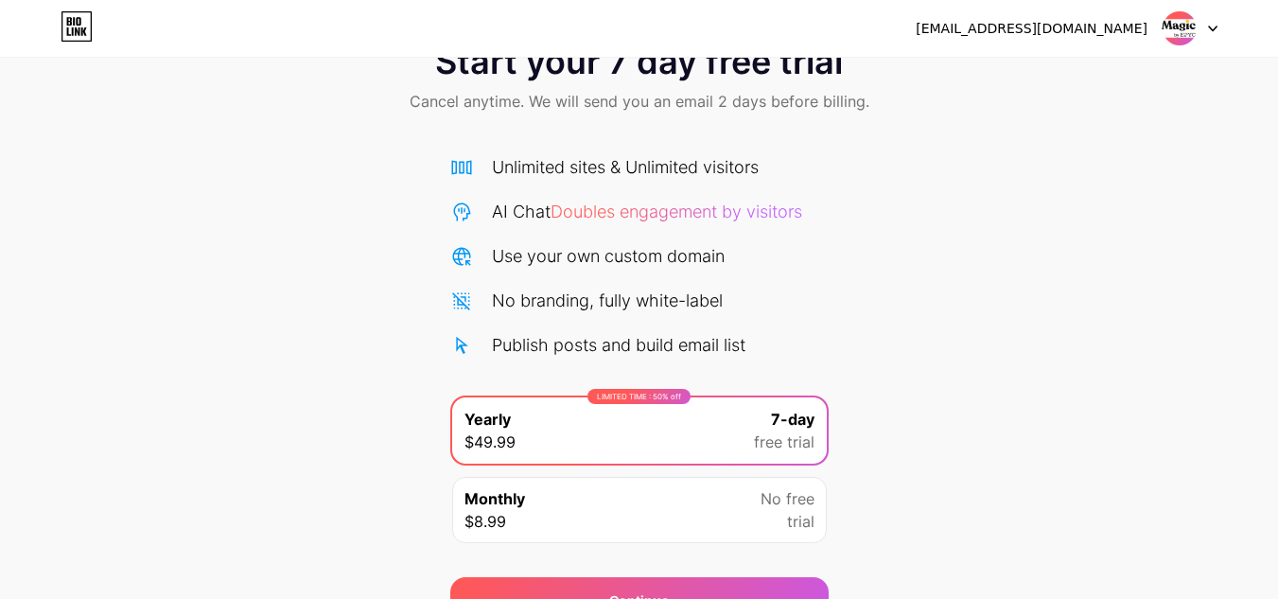
scroll to position [163, 0]
